Goal: Find specific page/section: Find specific page/section

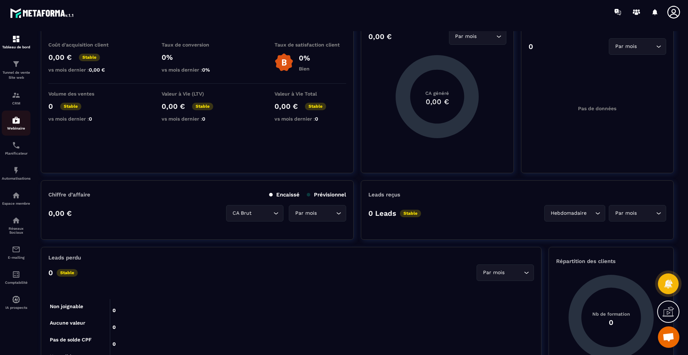
scroll to position [19, 0]
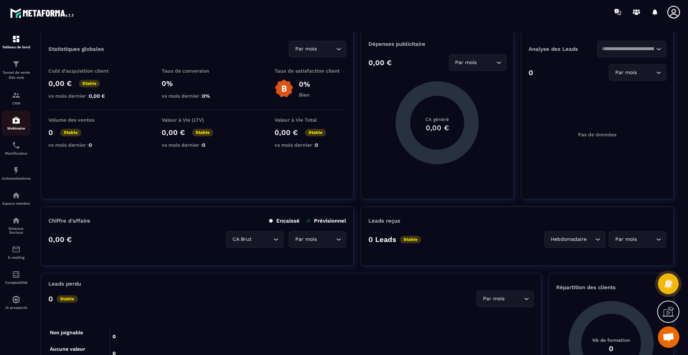
click at [18, 121] on img at bounding box center [16, 120] width 9 height 9
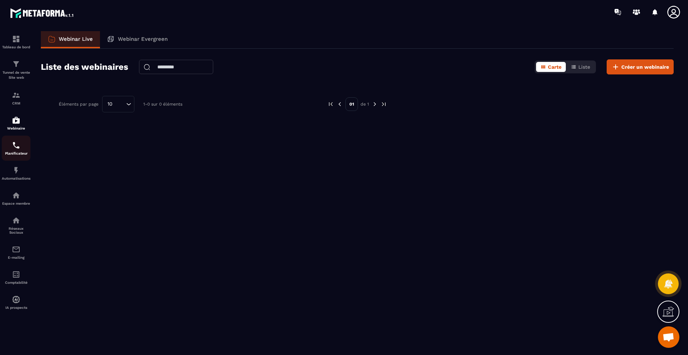
click at [24, 149] on div "Planificateur" at bounding box center [16, 148] width 29 height 14
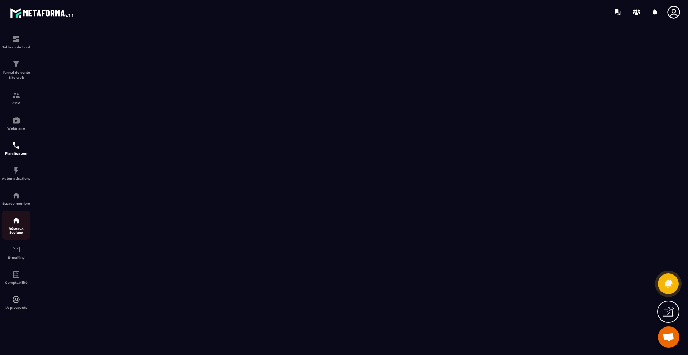
click at [15, 225] on div "Réseaux Sociaux" at bounding box center [16, 225] width 29 height 18
